Goal: Task Accomplishment & Management: Use online tool/utility

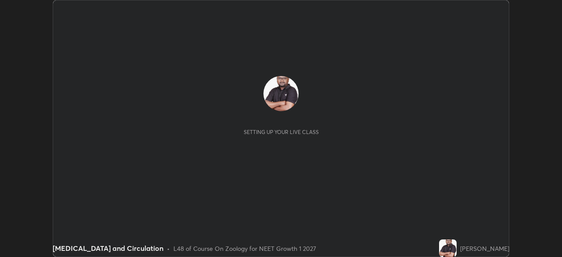
scroll to position [257, 562]
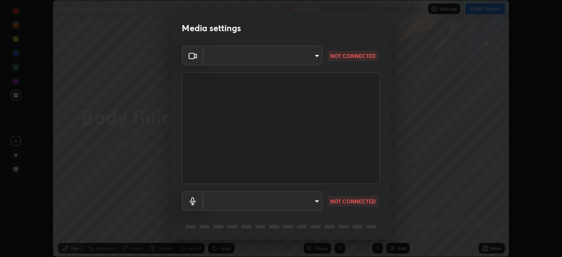
type input "f980875124209cf85bbf3f3452d6382f644449d4b80ed3042153ab235f4cb748"
type input "5fa097388a4fcdee07a10247f1d425762d8a7ac056759a89de49364f83e6b3d5"
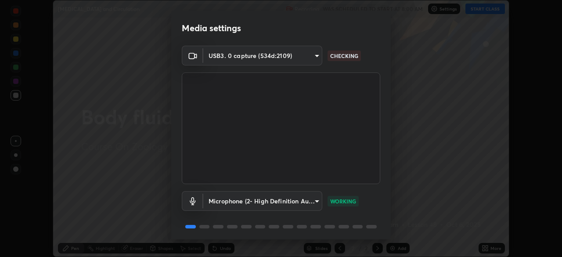
click at [307, 57] on body "Erase all [MEDICAL_DATA] and Circulation Recording WAS SCHEDULED TO START AT 8:…" at bounding box center [281, 128] width 562 height 257
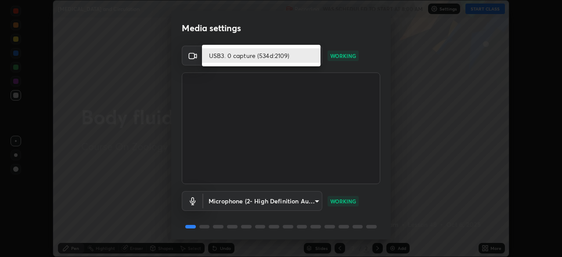
click at [311, 55] on li "USB3. 0 capture (534d:2109)" at bounding box center [261, 55] width 119 height 14
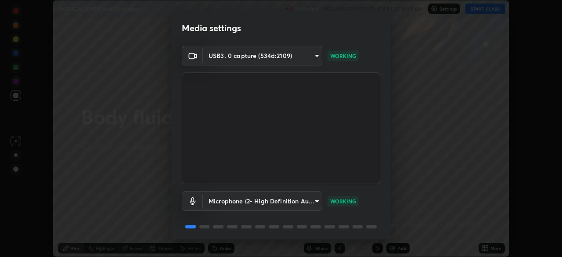
scroll to position [31, 0]
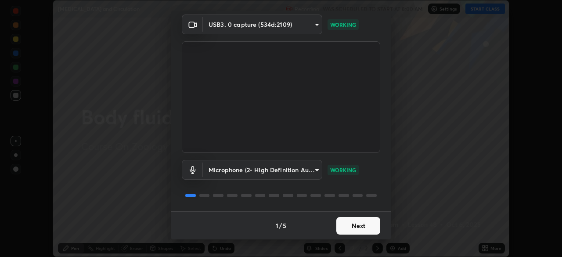
click at [362, 224] on button "Next" at bounding box center [358, 226] width 44 height 18
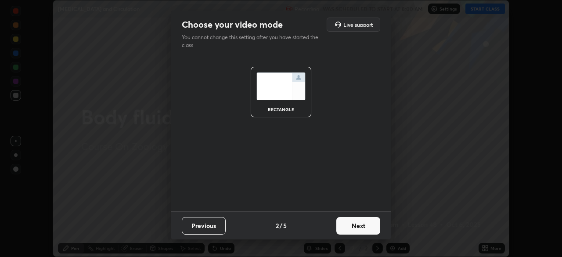
scroll to position [0, 0]
click at [366, 226] on button "Next" at bounding box center [358, 226] width 44 height 18
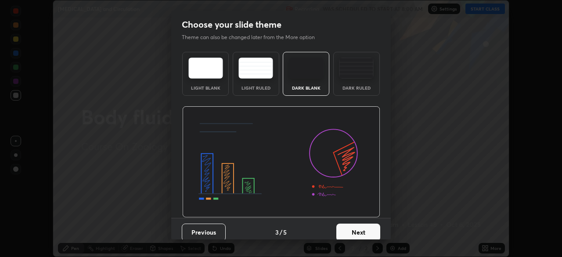
click at [356, 76] on img at bounding box center [356, 68] width 35 height 21
click at [365, 231] on button "Next" at bounding box center [358, 233] width 44 height 18
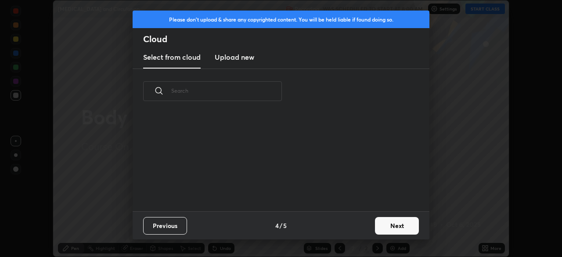
click at [388, 226] on button "Next" at bounding box center [397, 226] width 44 height 18
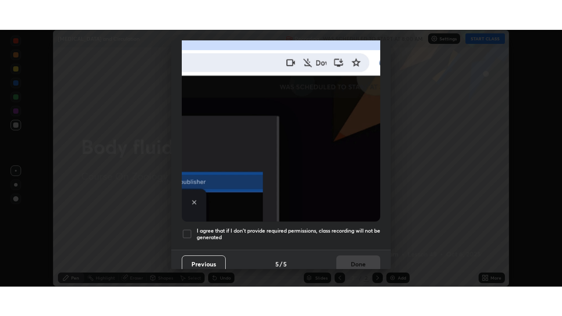
scroll to position [210, 0]
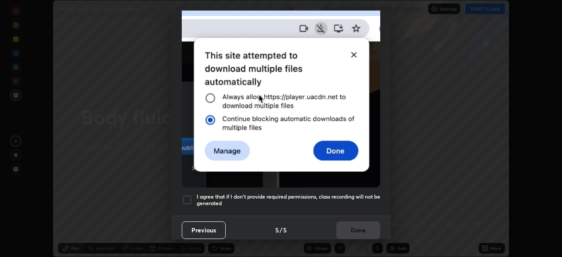
click at [319, 193] on h5 "I agree that if I don't provide required permissions, class recording will not …" at bounding box center [289, 200] width 184 height 14
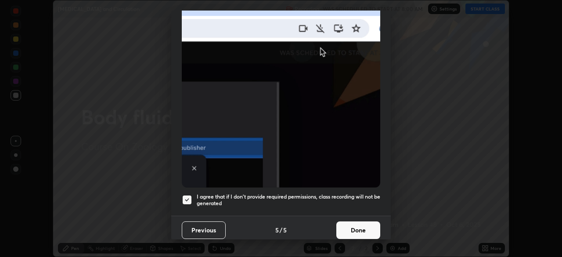
click at [356, 225] on button "Done" at bounding box center [358, 230] width 44 height 18
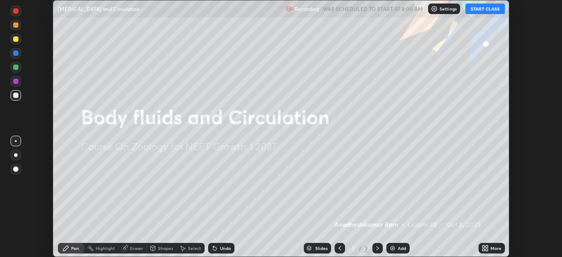
click at [477, 10] on button "START CLASS" at bounding box center [486, 9] width 40 height 11
click at [491, 248] on div "More" at bounding box center [496, 248] width 11 height 4
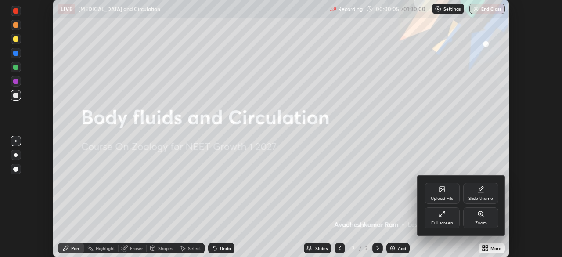
click at [442, 220] on div "Full screen" at bounding box center [442, 217] width 35 height 21
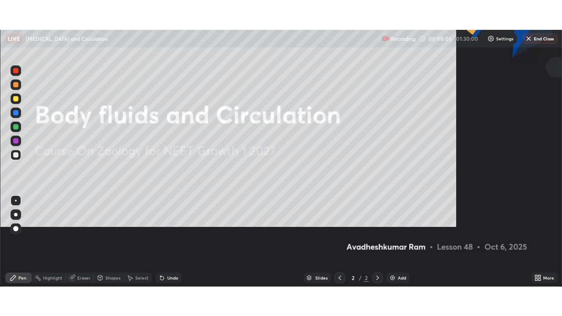
scroll to position [316, 562]
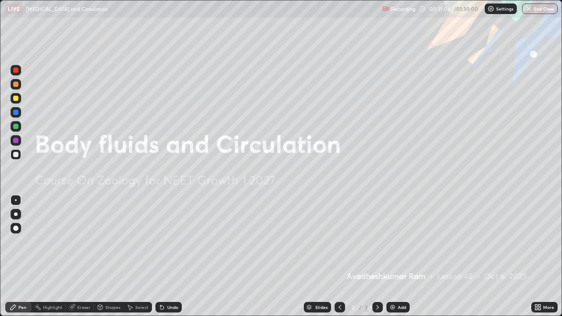
click at [396, 257] on div "Add" at bounding box center [398, 307] width 23 height 11
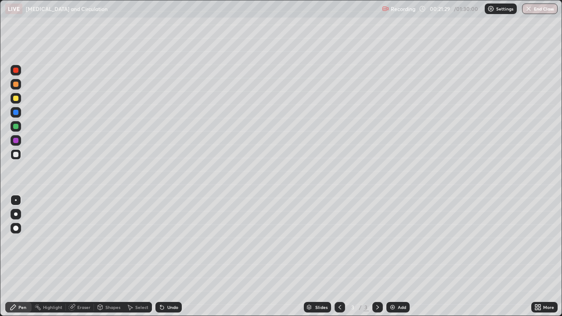
click at [17, 127] on div at bounding box center [15, 126] width 5 height 5
click at [14, 98] on div at bounding box center [15, 98] width 5 height 5
click at [14, 126] on div at bounding box center [15, 126] width 5 height 5
click at [18, 156] on div at bounding box center [15, 154] width 5 height 5
click at [167, 257] on div "Undo" at bounding box center [168, 307] width 26 height 11
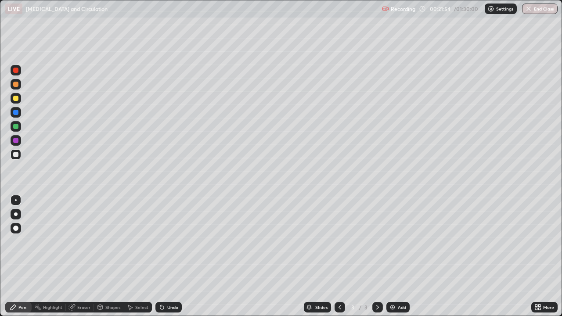
click at [164, 257] on icon at bounding box center [162, 307] width 7 height 7
click at [160, 257] on icon at bounding box center [160, 305] width 1 height 1
click at [161, 257] on icon at bounding box center [162, 308] width 4 height 4
click at [16, 124] on div at bounding box center [15, 126] width 5 height 5
click at [18, 73] on div at bounding box center [16, 70] width 11 height 11
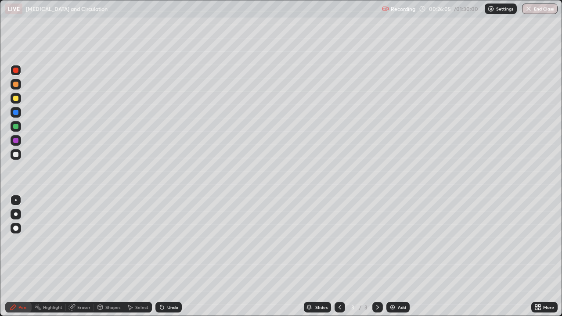
click at [80, 257] on div "Eraser" at bounding box center [83, 307] width 13 height 4
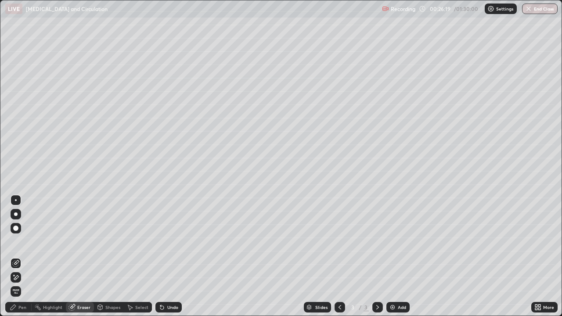
click at [24, 257] on div "Pen" at bounding box center [18, 307] width 26 height 11
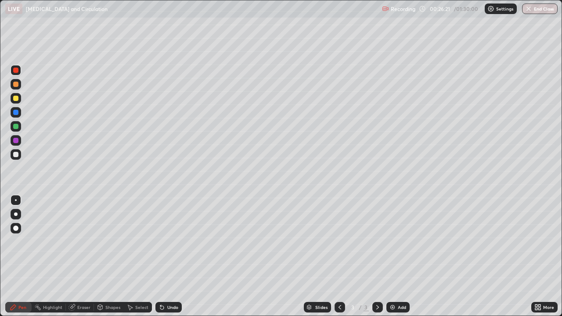
click at [14, 158] on div at bounding box center [16, 154] width 11 height 11
click at [174, 257] on div "Undo" at bounding box center [172, 307] width 11 height 4
click at [177, 257] on div "Undo" at bounding box center [168, 307] width 26 height 11
click at [165, 257] on div "Undo" at bounding box center [168, 307] width 26 height 11
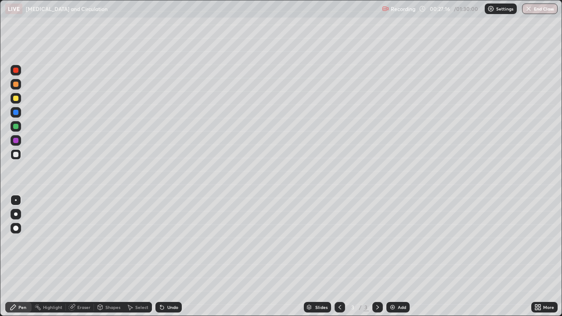
click at [74, 257] on icon at bounding box center [72, 307] width 7 height 7
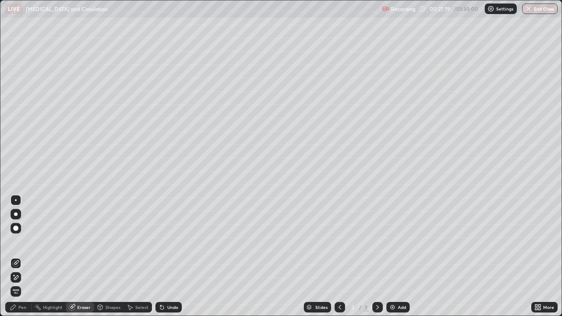
click at [22, 257] on div "Pen" at bounding box center [22, 307] width 8 height 4
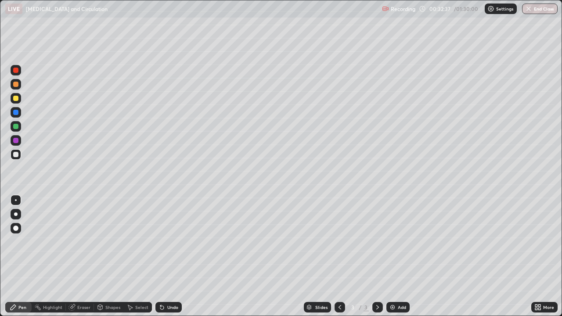
click at [396, 257] on div "Add" at bounding box center [398, 307] width 23 height 11
click at [17, 126] on div at bounding box center [15, 126] width 5 height 5
click at [167, 257] on div "Undo" at bounding box center [172, 307] width 11 height 4
click at [172, 257] on div "Undo" at bounding box center [172, 307] width 11 height 4
click at [390, 257] on img at bounding box center [392, 307] width 7 height 7
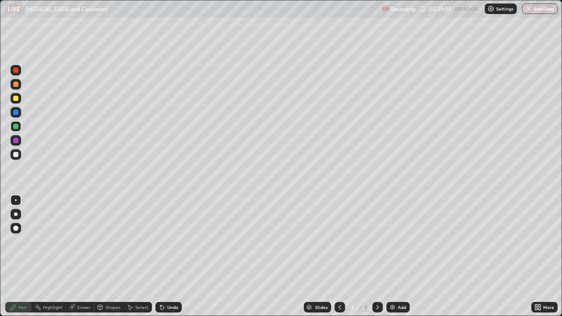
click at [17, 154] on div at bounding box center [15, 154] width 5 height 5
click at [83, 257] on div "Eraser" at bounding box center [83, 307] width 13 height 4
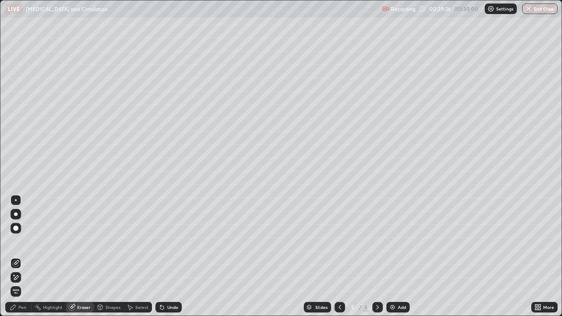
click at [17, 257] on div "Pen" at bounding box center [18, 307] width 26 height 11
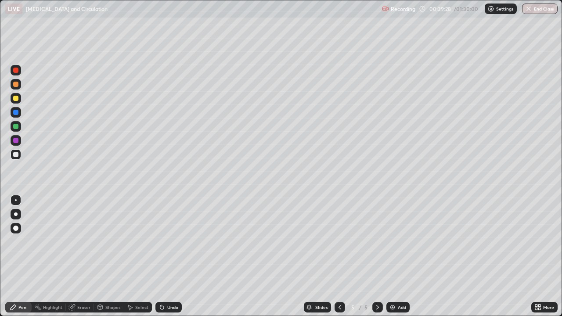
click at [15, 113] on div at bounding box center [15, 112] width 5 height 5
click at [15, 140] on div at bounding box center [15, 140] width 5 height 5
click at [16, 154] on div at bounding box center [15, 154] width 5 height 5
click at [15, 113] on div at bounding box center [15, 112] width 5 height 5
click at [78, 257] on div "Eraser" at bounding box center [83, 307] width 13 height 4
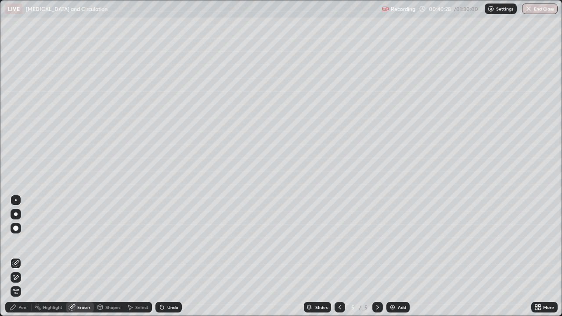
click at [20, 257] on div "Pen" at bounding box center [22, 307] width 8 height 4
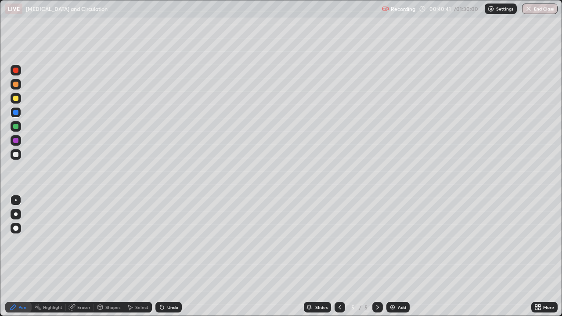
click at [16, 156] on div at bounding box center [15, 154] width 5 height 5
click at [17, 70] on div at bounding box center [15, 70] width 5 height 5
click at [15, 112] on div at bounding box center [15, 112] width 5 height 5
click at [18, 152] on div at bounding box center [16, 154] width 11 height 11
click at [167, 257] on div "Undo" at bounding box center [168, 307] width 26 height 11
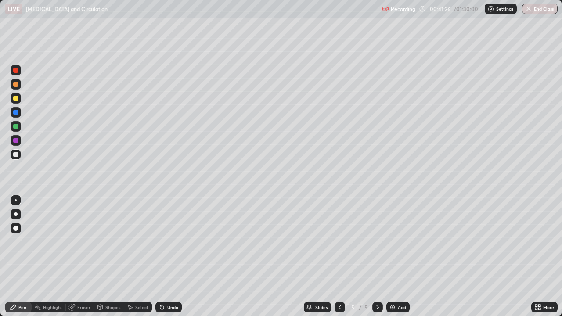
click at [168, 257] on div "Undo" at bounding box center [168, 307] width 26 height 11
click at [15, 98] on div at bounding box center [15, 98] width 5 height 5
click at [15, 112] on div at bounding box center [15, 112] width 5 height 5
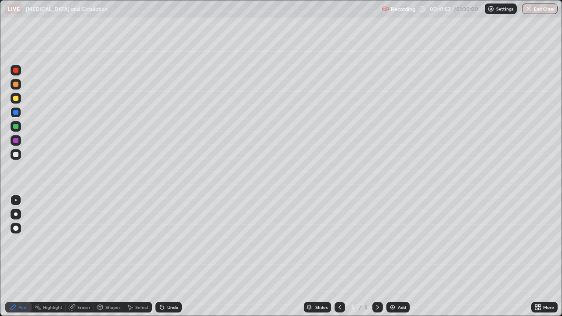
click at [15, 153] on div at bounding box center [15, 154] width 5 height 5
click at [16, 70] on div at bounding box center [15, 70] width 5 height 5
click at [16, 113] on div at bounding box center [15, 112] width 5 height 5
click at [16, 98] on div at bounding box center [15, 98] width 5 height 5
click at [174, 257] on div "Undo" at bounding box center [172, 307] width 11 height 4
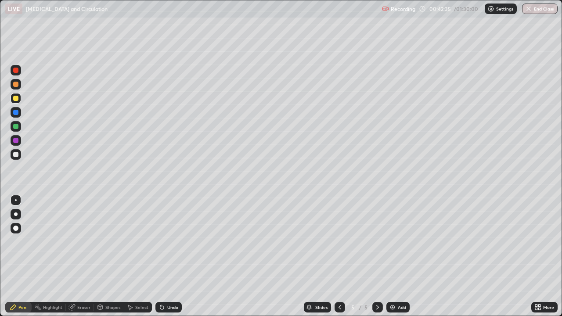
click at [17, 70] on div at bounding box center [15, 70] width 5 height 5
click at [14, 154] on div at bounding box center [15, 154] width 5 height 5
click at [15, 153] on div at bounding box center [15, 154] width 5 height 5
click at [15, 99] on div at bounding box center [15, 98] width 5 height 5
click at [15, 155] on div at bounding box center [15, 154] width 5 height 5
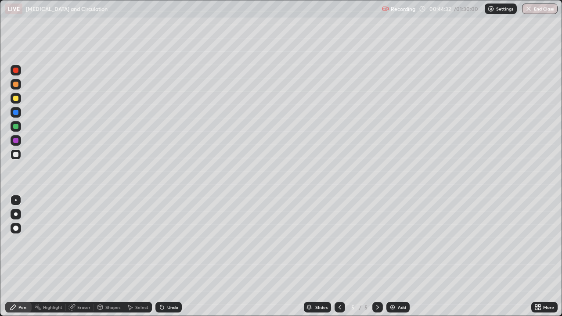
click at [15, 99] on div at bounding box center [15, 98] width 5 height 5
click at [15, 112] on div at bounding box center [15, 112] width 5 height 5
click at [76, 257] on div "Eraser" at bounding box center [80, 307] width 28 height 11
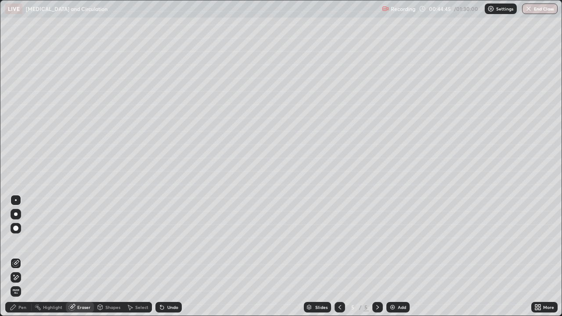
click at [24, 257] on div "Pen" at bounding box center [22, 307] width 8 height 4
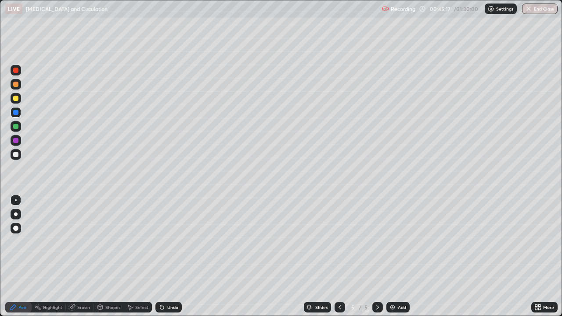
click at [15, 72] on div at bounding box center [15, 70] width 5 height 5
click at [84, 257] on div "Eraser" at bounding box center [83, 307] width 13 height 4
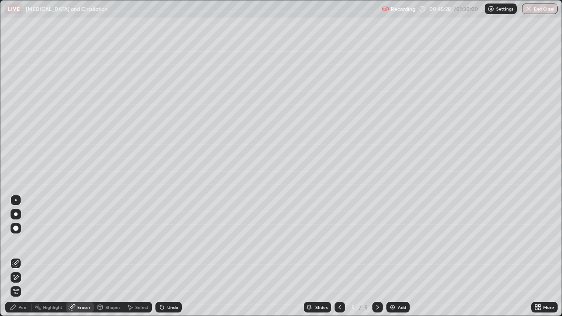
click at [19, 257] on div "Pen" at bounding box center [22, 307] width 8 height 4
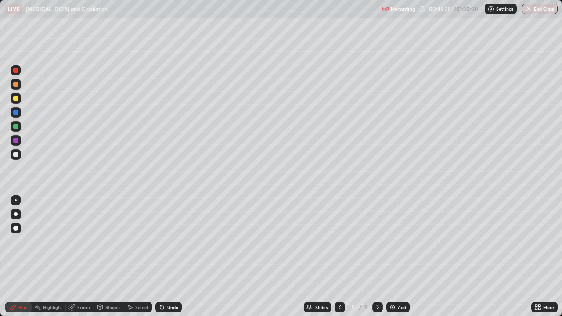
click at [17, 99] on div at bounding box center [15, 98] width 5 height 5
click at [17, 112] on div at bounding box center [15, 112] width 5 height 5
click at [14, 152] on div at bounding box center [15, 154] width 5 height 5
click at [76, 257] on div "Eraser" at bounding box center [80, 307] width 28 height 11
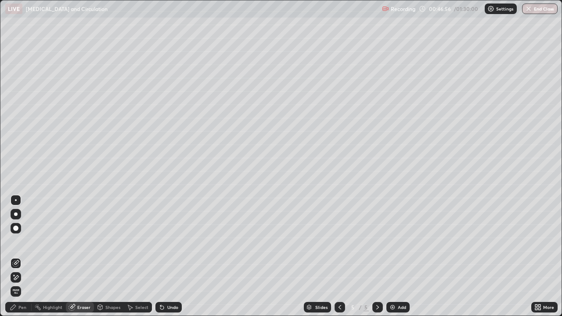
click at [26, 257] on div "Pen" at bounding box center [18, 307] width 26 height 11
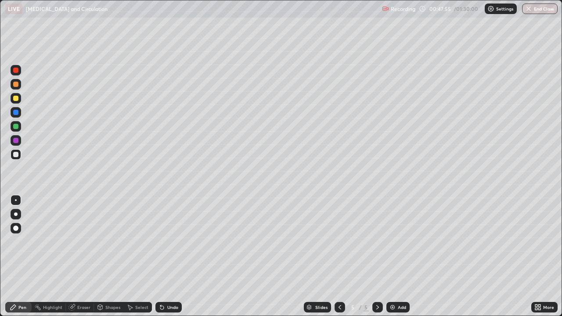
click at [136, 257] on div "Select" at bounding box center [141, 307] width 13 height 4
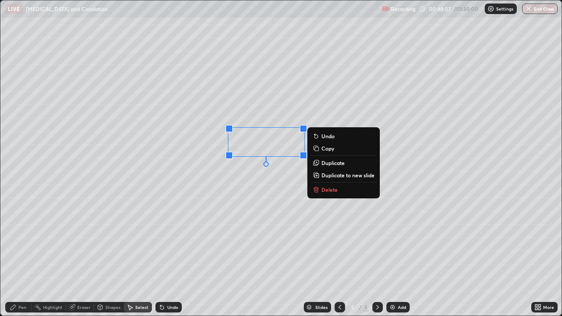
click at [79, 257] on div "Eraser" at bounding box center [83, 307] width 13 height 4
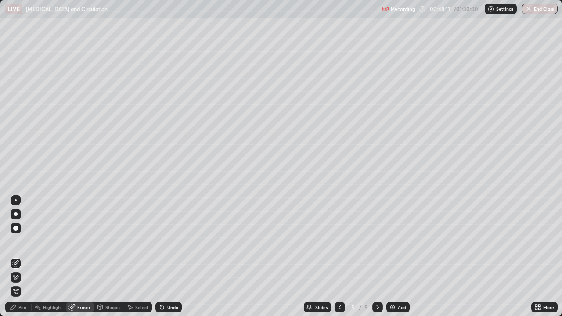
click at [15, 257] on div "Pen" at bounding box center [18, 307] width 26 height 11
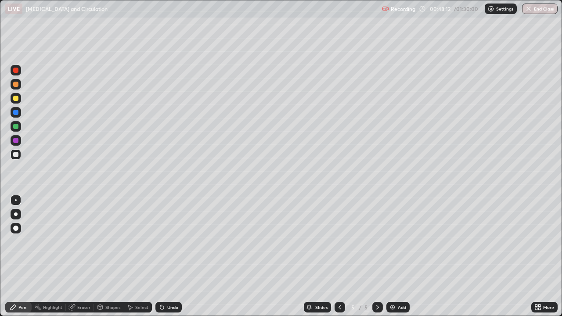
click at [14, 112] on div at bounding box center [15, 112] width 5 height 5
click at [135, 257] on div "Select" at bounding box center [141, 307] width 13 height 4
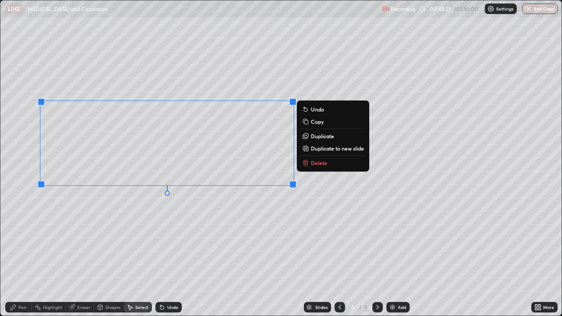
click at [173, 257] on div "Undo" at bounding box center [172, 307] width 11 height 4
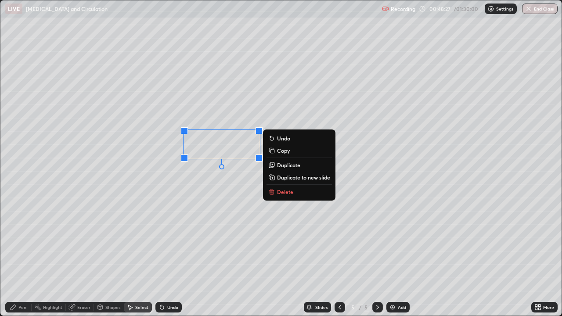
click at [19, 257] on div "Pen" at bounding box center [22, 307] width 8 height 4
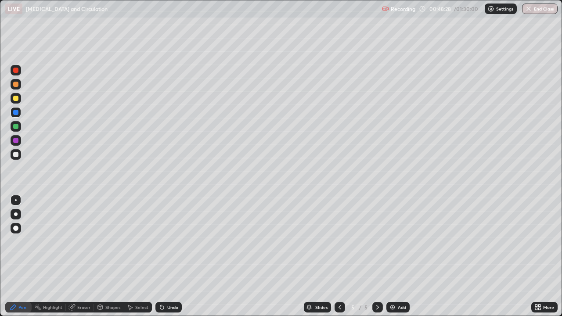
click at [17, 257] on icon at bounding box center [13, 307] width 7 height 7
click at [16, 155] on div at bounding box center [15, 154] width 5 height 5
click at [14, 96] on div at bounding box center [15, 98] width 5 height 5
click at [173, 257] on div "Undo" at bounding box center [168, 307] width 26 height 11
click at [17, 154] on div at bounding box center [15, 154] width 5 height 5
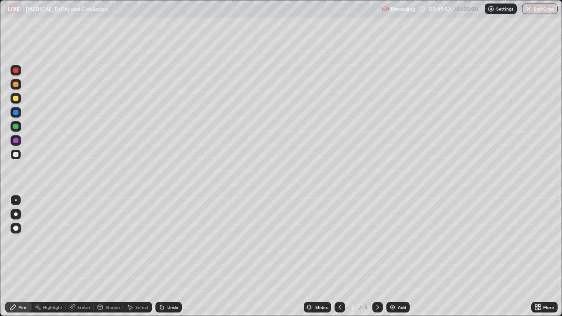
click at [169, 257] on div "Undo" at bounding box center [168, 307] width 26 height 11
click at [166, 257] on div "Undo" at bounding box center [168, 307] width 26 height 11
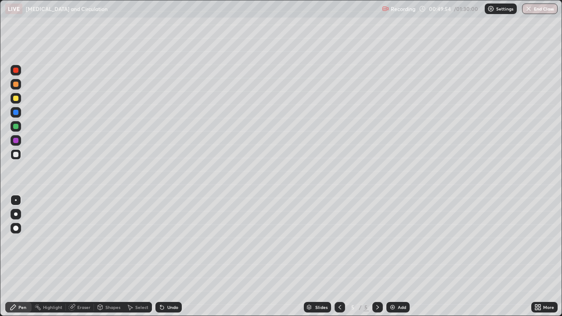
click at [166, 257] on div "Undo" at bounding box center [168, 307] width 26 height 11
click at [180, 257] on div "Undo" at bounding box center [168, 307] width 26 height 11
click at [177, 257] on div "Undo" at bounding box center [168, 307] width 26 height 11
click at [171, 257] on div "Undo" at bounding box center [172, 307] width 11 height 4
click at [168, 257] on div "Undo" at bounding box center [168, 307] width 26 height 11
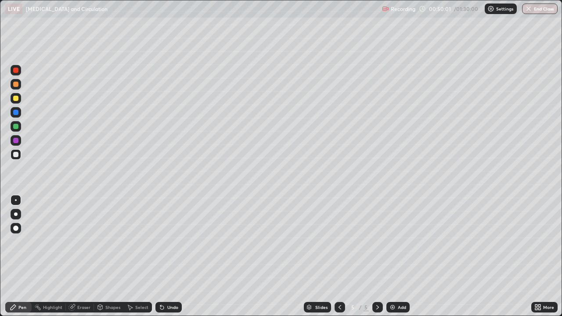
click at [169, 257] on div "Undo" at bounding box center [172, 307] width 11 height 4
click at [104, 257] on div "Shapes" at bounding box center [109, 307] width 30 height 11
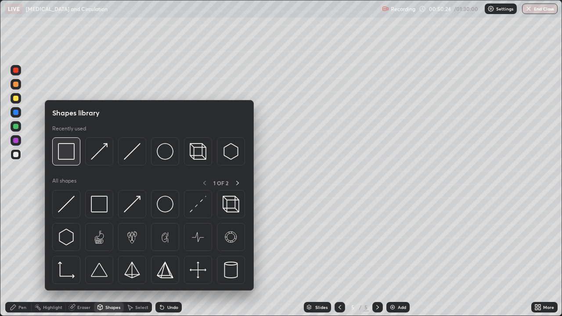
click at [65, 151] on img at bounding box center [66, 151] width 17 height 17
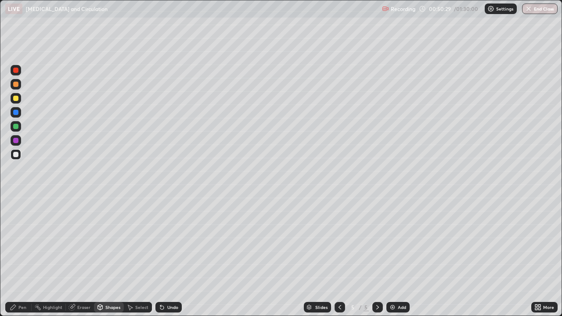
click at [16, 257] on icon at bounding box center [13, 307] width 7 height 7
click at [14, 155] on div at bounding box center [15, 154] width 5 height 5
click at [79, 257] on div "Eraser" at bounding box center [83, 307] width 13 height 4
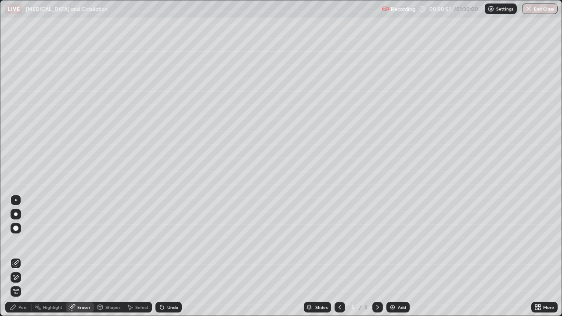
click at [167, 257] on div "Undo" at bounding box center [172, 307] width 11 height 4
click at [18, 257] on div "Pen" at bounding box center [22, 307] width 8 height 4
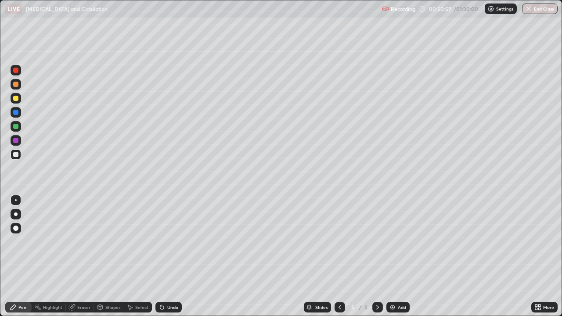
click at [18, 112] on div at bounding box center [15, 112] width 5 height 5
click at [16, 125] on div at bounding box center [15, 126] width 5 height 5
click at [17, 110] on div at bounding box center [15, 112] width 5 height 5
click at [18, 74] on div at bounding box center [16, 70] width 11 height 11
click at [14, 98] on div at bounding box center [15, 98] width 5 height 5
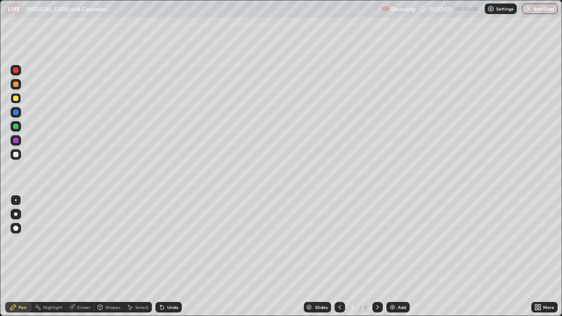
click at [81, 257] on div "Eraser" at bounding box center [83, 307] width 13 height 4
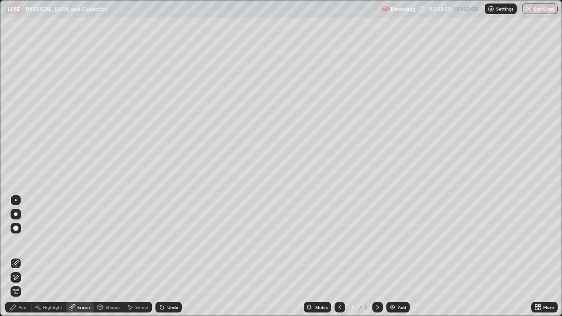
click at [22, 257] on div "Pen" at bounding box center [22, 307] width 8 height 4
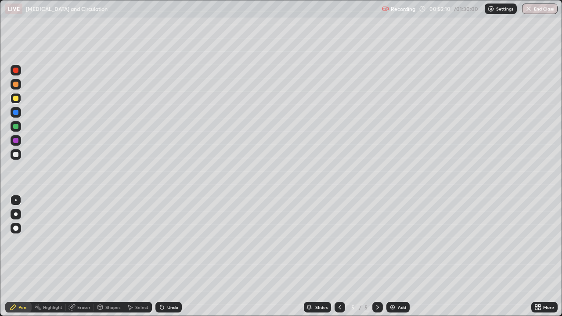
click at [15, 70] on div at bounding box center [15, 70] width 5 height 5
click at [13, 257] on div "Pen" at bounding box center [18, 307] width 26 height 11
click at [15, 152] on div at bounding box center [15, 154] width 5 height 5
click at [390, 257] on img at bounding box center [392, 307] width 7 height 7
click at [105, 257] on div "Shapes" at bounding box center [109, 307] width 30 height 11
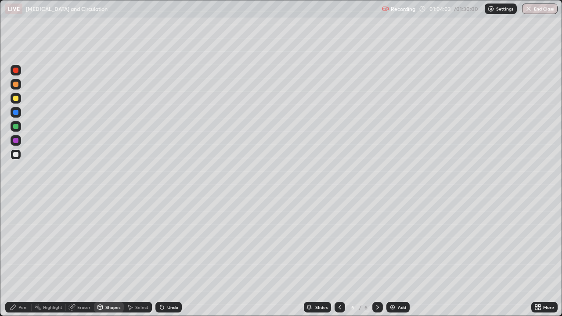
click at [26, 257] on div "Pen" at bounding box center [18, 307] width 26 height 11
click at [15, 99] on div at bounding box center [15, 98] width 5 height 5
click at [15, 153] on div at bounding box center [15, 154] width 5 height 5
click at [19, 109] on div at bounding box center [16, 112] width 11 height 11
click at [80, 257] on div "Eraser" at bounding box center [80, 307] width 28 height 11
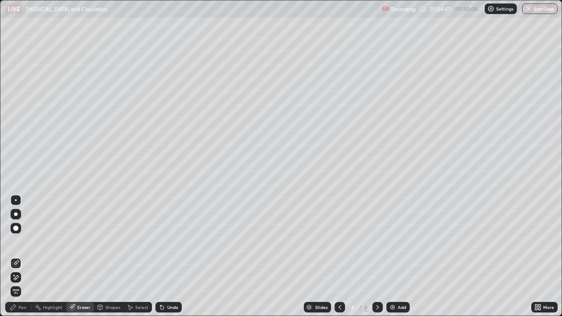
click at [18, 257] on div "Pen" at bounding box center [22, 307] width 8 height 4
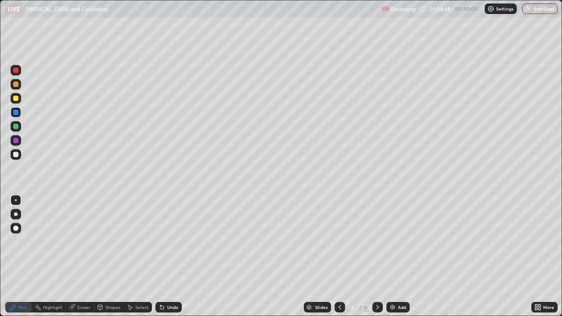
click at [14, 112] on div at bounding box center [15, 112] width 5 height 5
click at [81, 257] on div "Eraser" at bounding box center [83, 307] width 13 height 4
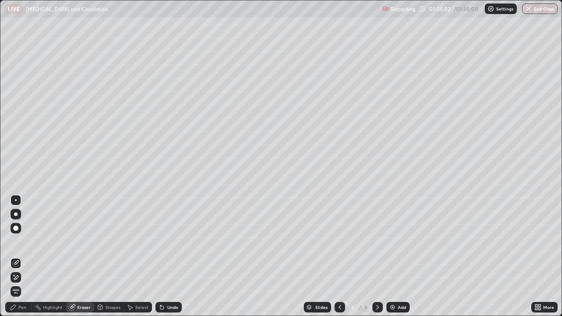
click at [22, 257] on div "Pen" at bounding box center [22, 307] width 8 height 4
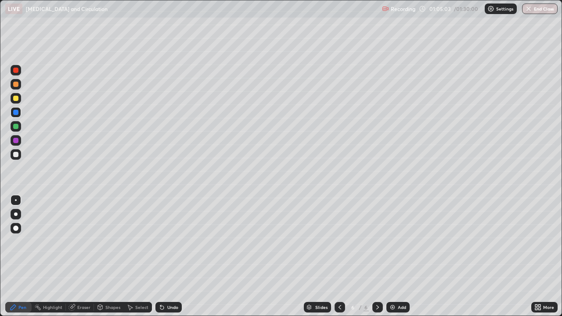
click at [16, 152] on div at bounding box center [16, 154] width 11 height 11
click at [80, 257] on div "Eraser" at bounding box center [83, 307] width 13 height 4
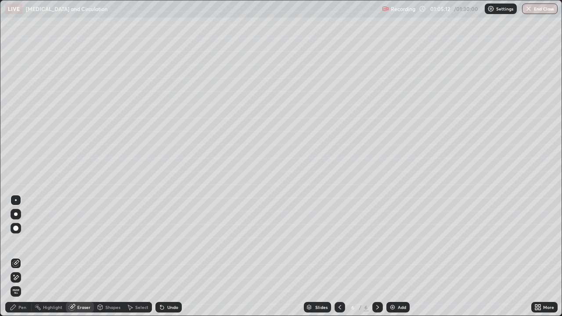
click at [19, 257] on div "Pen" at bounding box center [18, 307] width 26 height 11
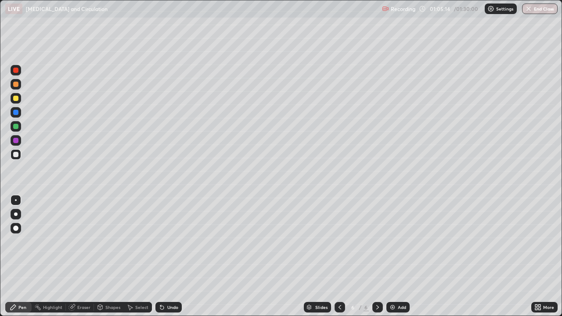
click at [15, 112] on div at bounding box center [15, 112] width 5 height 5
click at [17, 72] on div at bounding box center [15, 70] width 5 height 5
click at [14, 153] on div at bounding box center [15, 154] width 5 height 5
click at [16, 200] on div at bounding box center [16, 200] width 2 height 2
click at [16, 69] on div at bounding box center [15, 70] width 5 height 5
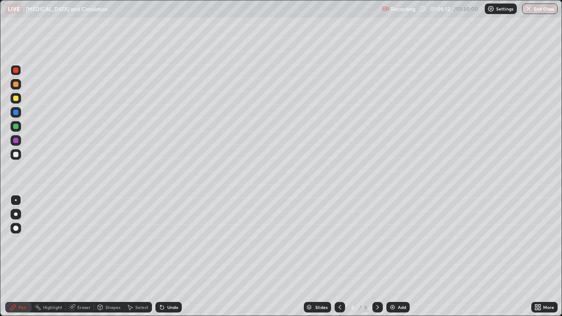
click at [17, 153] on div at bounding box center [15, 154] width 5 height 5
click at [14, 153] on div at bounding box center [15, 154] width 5 height 5
click at [164, 257] on div "Undo" at bounding box center [168, 307] width 26 height 11
click at [167, 257] on div "Undo" at bounding box center [172, 307] width 11 height 4
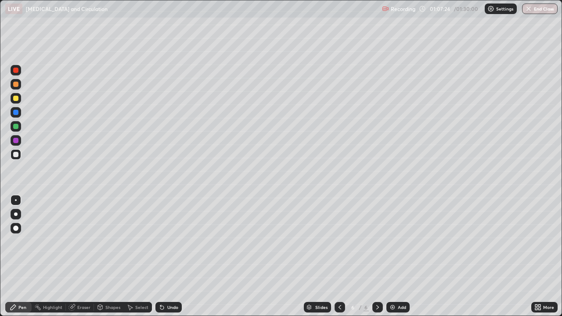
click at [165, 257] on div "Undo" at bounding box center [168, 307] width 26 height 11
click at [163, 257] on icon at bounding box center [162, 307] width 7 height 7
click at [169, 257] on div "Undo" at bounding box center [172, 307] width 11 height 4
click at [170, 257] on div "Undo" at bounding box center [172, 307] width 11 height 4
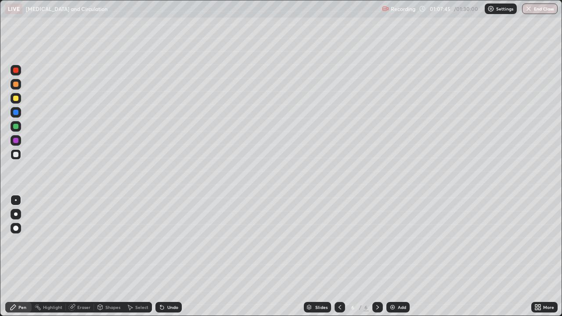
click at [170, 257] on div "Undo" at bounding box center [172, 307] width 11 height 4
click at [169, 257] on div "Undo" at bounding box center [172, 307] width 11 height 4
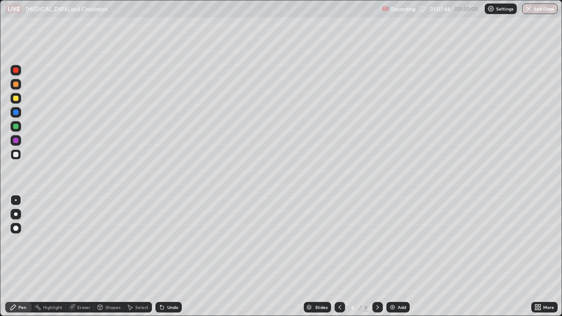
click at [167, 257] on div "Undo" at bounding box center [172, 307] width 11 height 4
click at [169, 257] on div "Undo" at bounding box center [172, 307] width 11 height 4
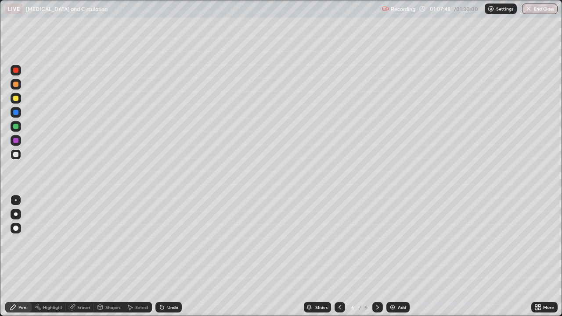
click at [170, 257] on div "Undo" at bounding box center [168, 307] width 26 height 11
click at [164, 257] on div "Undo" at bounding box center [168, 307] width 26 height 11
click at [163, 257] on icon at bounding box center [162, 307] width 7 height 7
click at [541, 11] on button "End Class" at bounding box center [540, 9] width 36 height 11
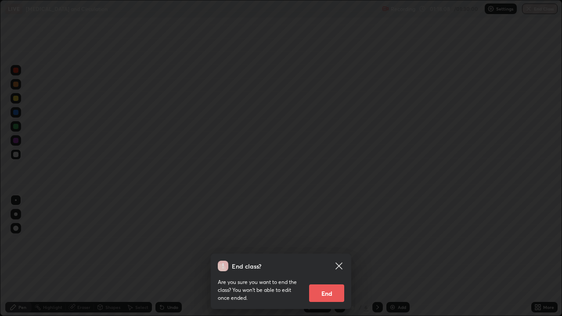
click at [330, 257] on button "End" at bounding box center [326, 294] width 35 height 18
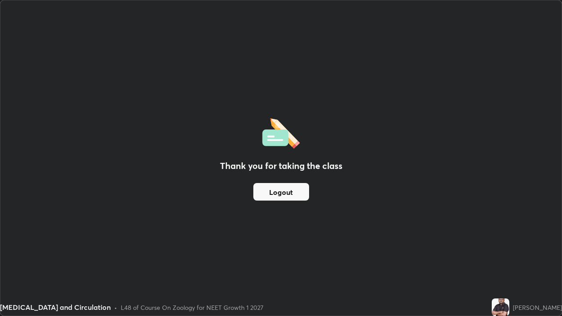
click at [279, 193] on button "Logout" at bounding box center [281, 192] width 56 height 18
